Goal: Use online tool/utility: Utilize a website feature to perform a specific function

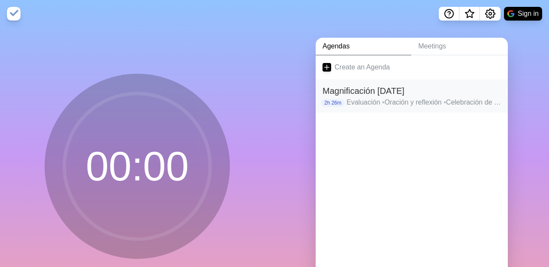
click at [387, 90] on h2 "Magnificación [DATE]" at bounding box center [411, 90] width 178 height 13
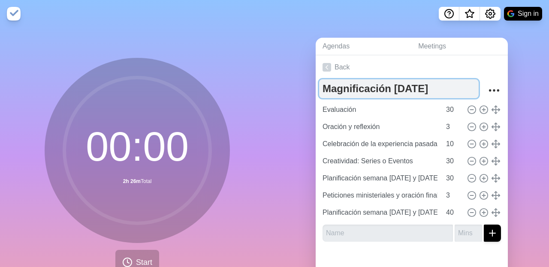
click at [401, 87] on textarea "Magnificación [DATE]" at bounding box center [399, 88] width 160 height 19
click at [433, 90] on textarea "Magnificación [DATE]" at bounding box center [399, 88] width 160 height 19
type textarea "Magnificación [DATE]"
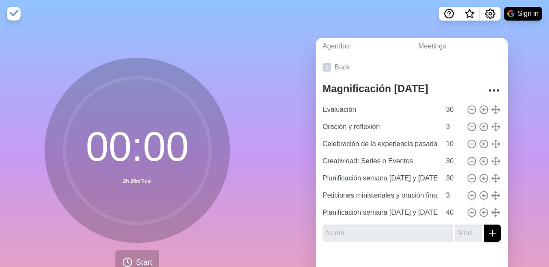
click at [373, 24] on nav "Sign in" at bounding box center [274, 13] width 549 height 27
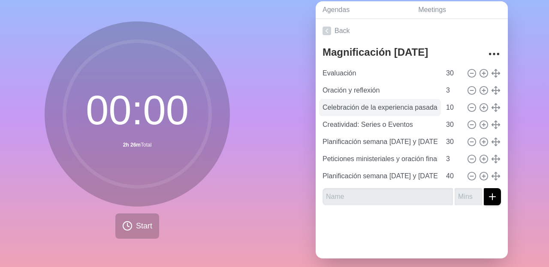
scroll to position [44, 0]
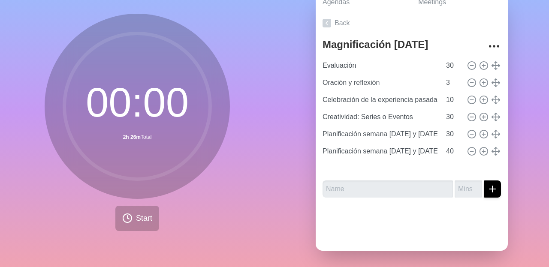
type input "Peticiones ministeriales y oración final"
type input "3"
type input "Planificación semana [DATE] y [DATE][PERSON_NAME]"
type input "40"
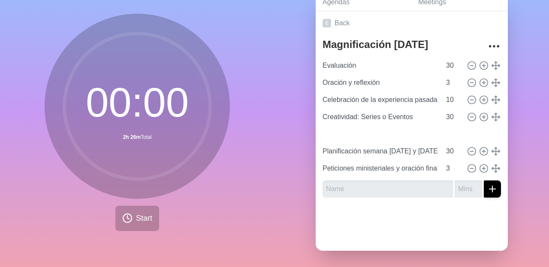
type input "Planificación semana [DATE] y [DATE][PERSON_NAME]"
type input "40"
type input "Planificación semana [DATE] y [DATE]"
type input "30"
type input "Planificación semana [DATE] y [DATE]"
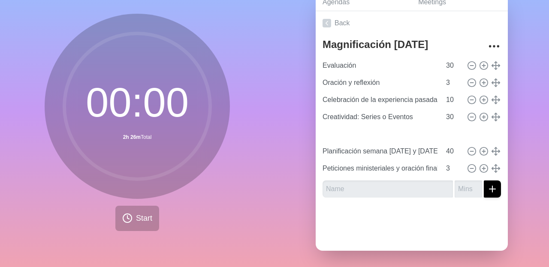
type input "30"
type input "Planificación semana [DATE] y [DATE][PERSON_NAME]"
type input "40"
click at [451, 132] on input "30" at bounding box center [453, 134] width 21 height 17
click at [455, 134] on input "30" at bounding box center [453, 134] width 21 height 17
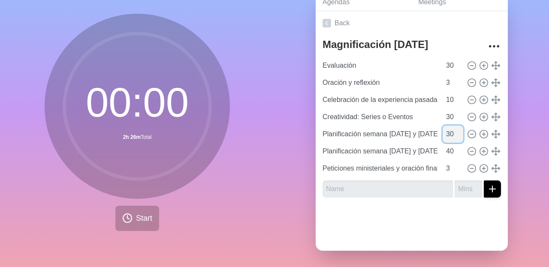
type input "3"
type input "40"
click at [455, 152] on input "40" at bounding box center [453, 151] width 21 height 17
type input "4"
type input "30"
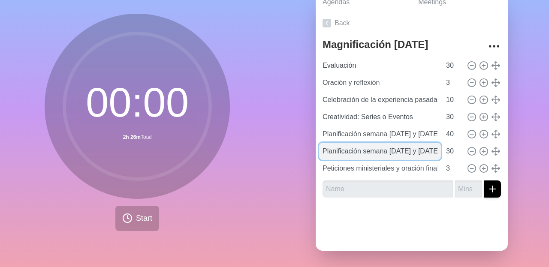
click at [397, 150] on input "Planificación semana [DATE] y [DATE][PERSON_NAME]" at bounding box center [380, 151] width 122 height 17
type input "Planificación semana [DATE] y [DATE][PERSON_NAME]"
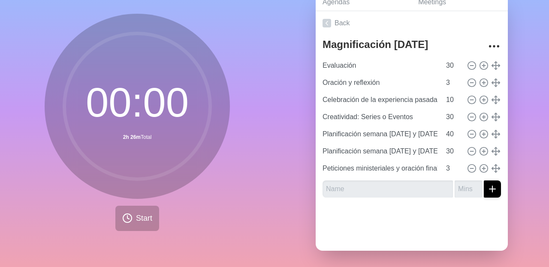
click at [385, 219] on div at bounding box center [412, 222] width 192 height 34
click at [454, 150] on input "30" at bounding box center [453, 151] width 21 height 17
type input "3"
type input "20"
click at [454, 133] on input "40" at bounding box center [453, 134] width 21 height 17
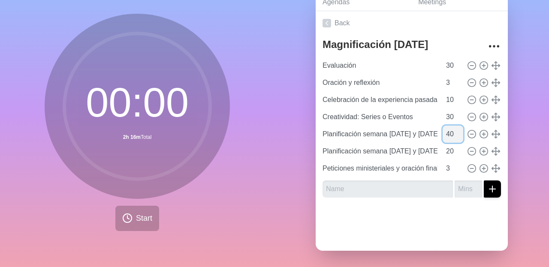
type input "4"
type input "35"
click at [454, 118] on input "30" at bounding box center [453, 116] width 21 height 17
type input "3"
type input "40"
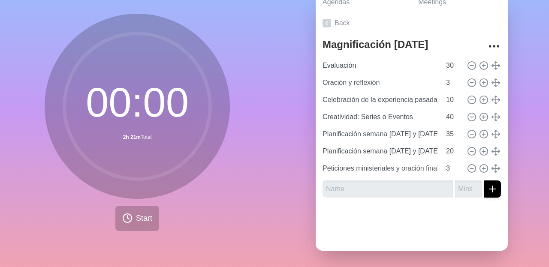
click at [413, 230] on div at bounding box center [412, 222] width 192 height 34
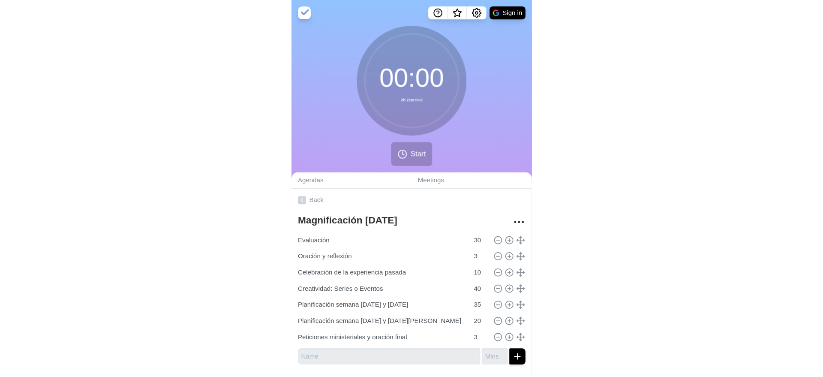
scroll to position [0, 0]
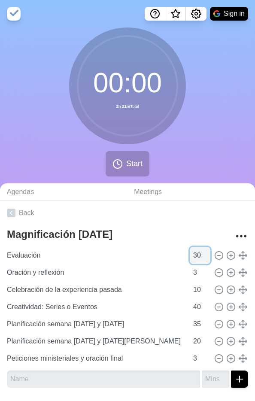
click at [202, 255] on input "30" at bounding box center [200, 255] width 21 height 17
type input "3"
type input "20"
click at [189, 165] on div "00 : 00 2h 21m Total Start" at bounding box center [127, 105] width 255 height 156
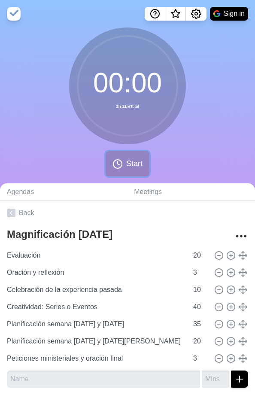
click at [127, 159] on span "Start" at bounding box center [134, 164] width 16 height 12
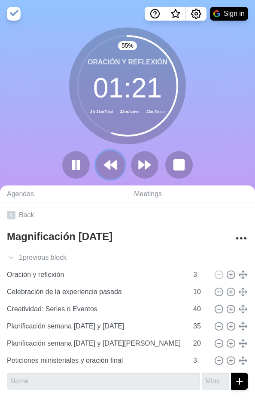
click at [106, 163] on polygon at bounding box center [107, 164] width 6 height 9
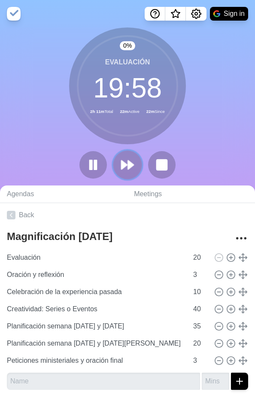
click at [133, 163] on polygon at bounding box center [131, 164] width 6 height 9
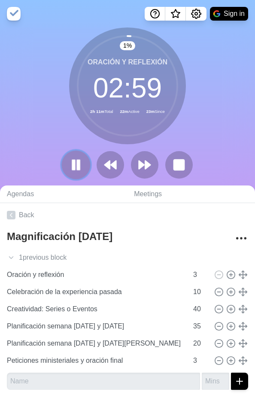
click at [74, 163] on rect at bounding box center [73, 164] width 3 height 9
click at [73, 166] on polygon at bounding box center [76, 164] width 9 height 11
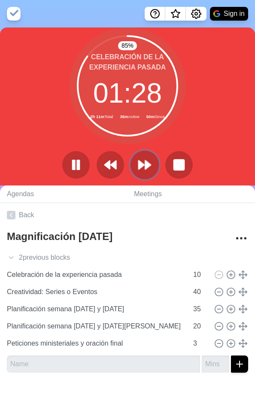
click at [142, 164] on polygon at bounding box center [142, 164] width 6 height 9
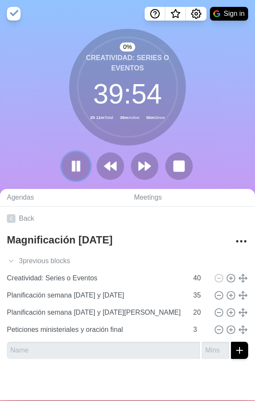
click at [71, 166] on icon at bounding box center [76, 166] width 15 height 15
click at [72, 166] on polygon at bounding box center [76, 166] width 8 height 10
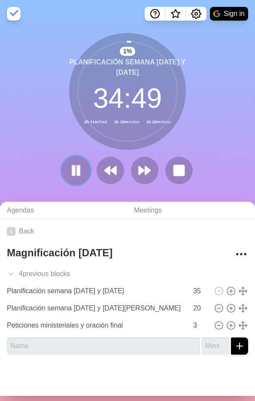
click at [75, 170] on icon at bounding box center [76, 170] width 15 height 15
click at [70, 174] on icon at bounding box center [76, 170] width 15 height 15
click at [75, 165] on icon at bounding box center [76, 170] width 15 height 15
click at [11, 267] on icon at bounding box center [11, 273] width 9 height 9
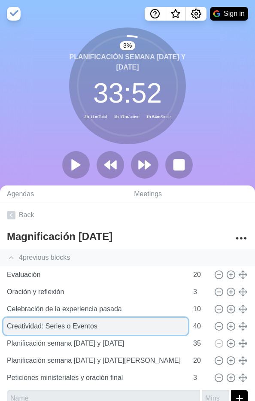
click at [55, 267] on input "Creatividad: Series o Eventos" at bounding box center [95, 325] width 184 height 17
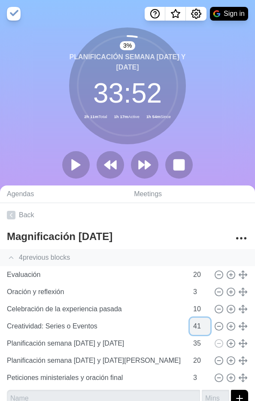
click at [203, 267] on input "41" at bounding box center [200, 325] width 21 height 17
type input "4"
type input "2"
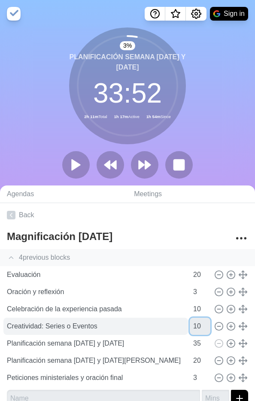
type input "10"
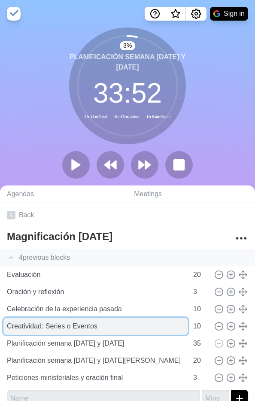
click at [92, 267] on input "Creatividad: Series o Eventos" at bounding box center [95, 325] width 184 height 17
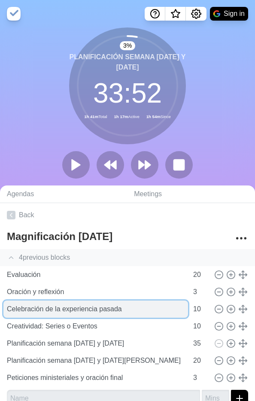
click at [118, 267] on input "Celebración de la experiencia pasada" at bounding box center [95, 308] width 184 height 17
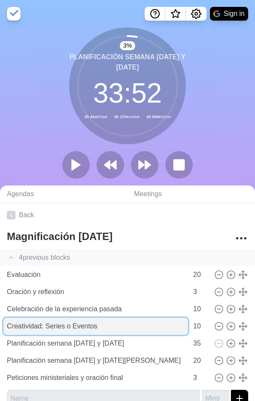
click at [139, 267] on input "Creatividad: Series o Eventos" at bounding box center [95, 325] width 184 height 17
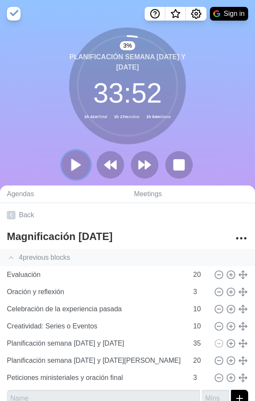
click at [73, 169] on polygon at bounding box center [76, 164] width 9 height 11
click at [118, 170] on button at bounding box center [110, 164] width 29 height 29
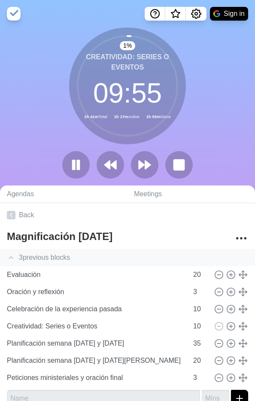
click at [11, 256] on polyline at bounding box center [11, 257] width 4 height 2
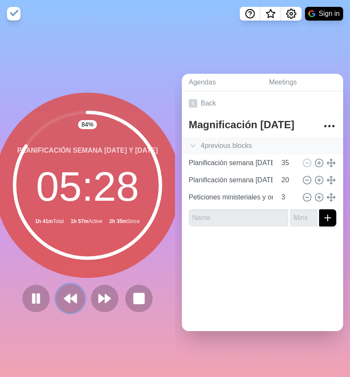
click at [73, 267] on button at bounding box center [70, 298] width 29 height 29
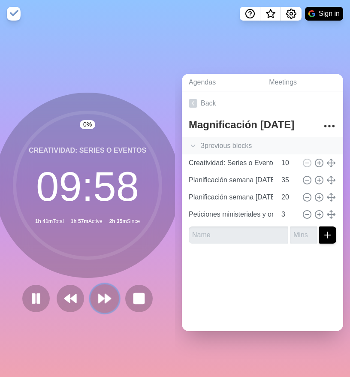
click at [103, 267] on icon at bounding box center [104, 298] width 15 height 15
